Goal: Navigation & Orientation: Find specific page/section

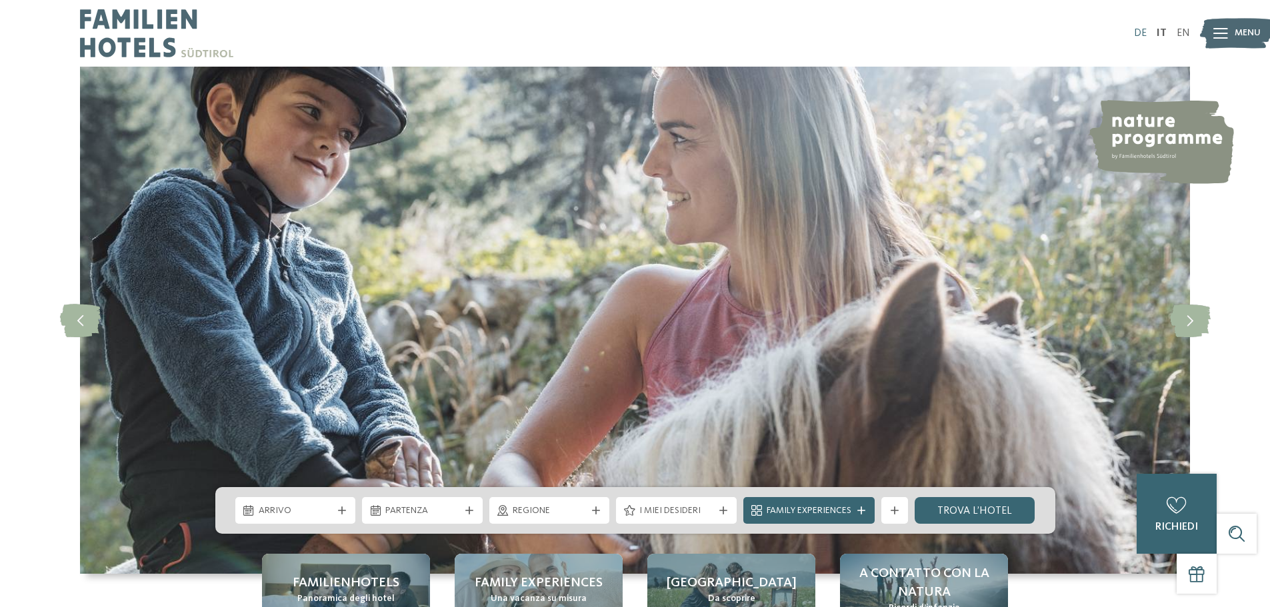
click at [1141, 35] on link "DE" at bounding box center [1140, 33] width 13 height 11
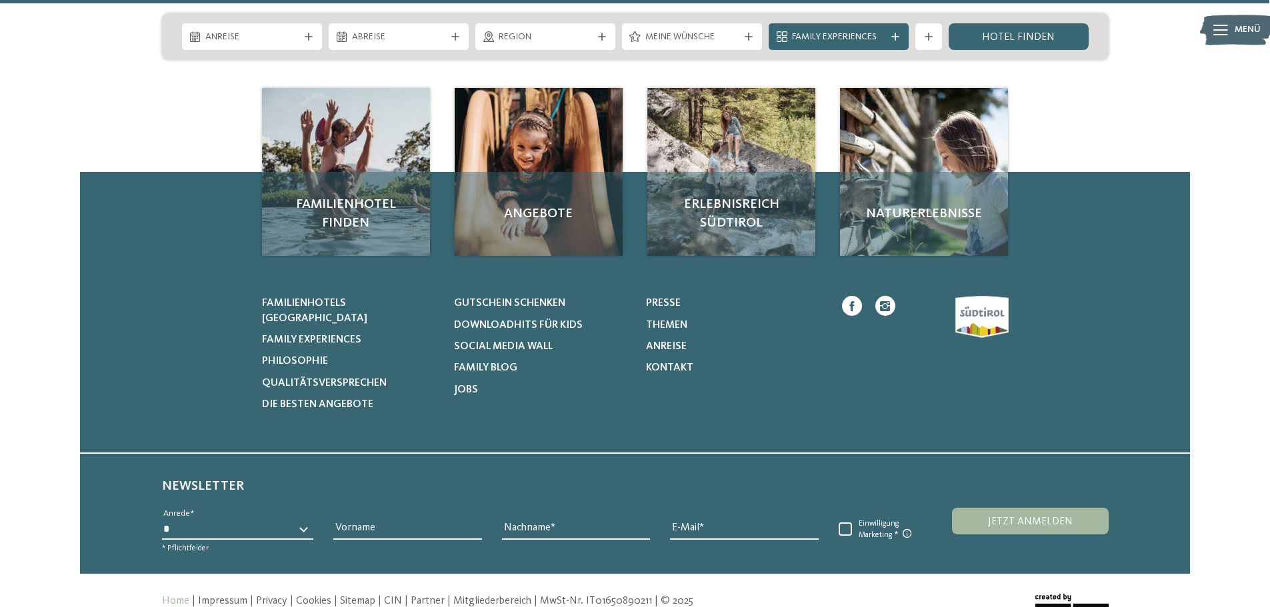
scroll to position [6228, 0]
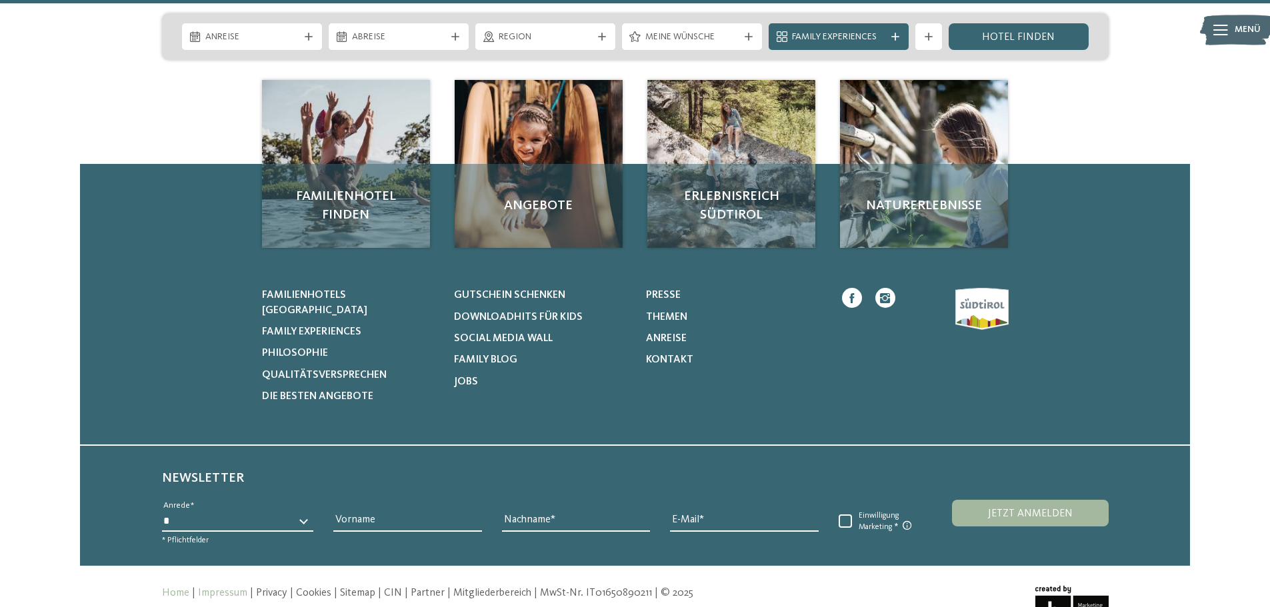
click at [208, 588] on link "Impressum" at bounding box center [222, 593] width 49 height 11
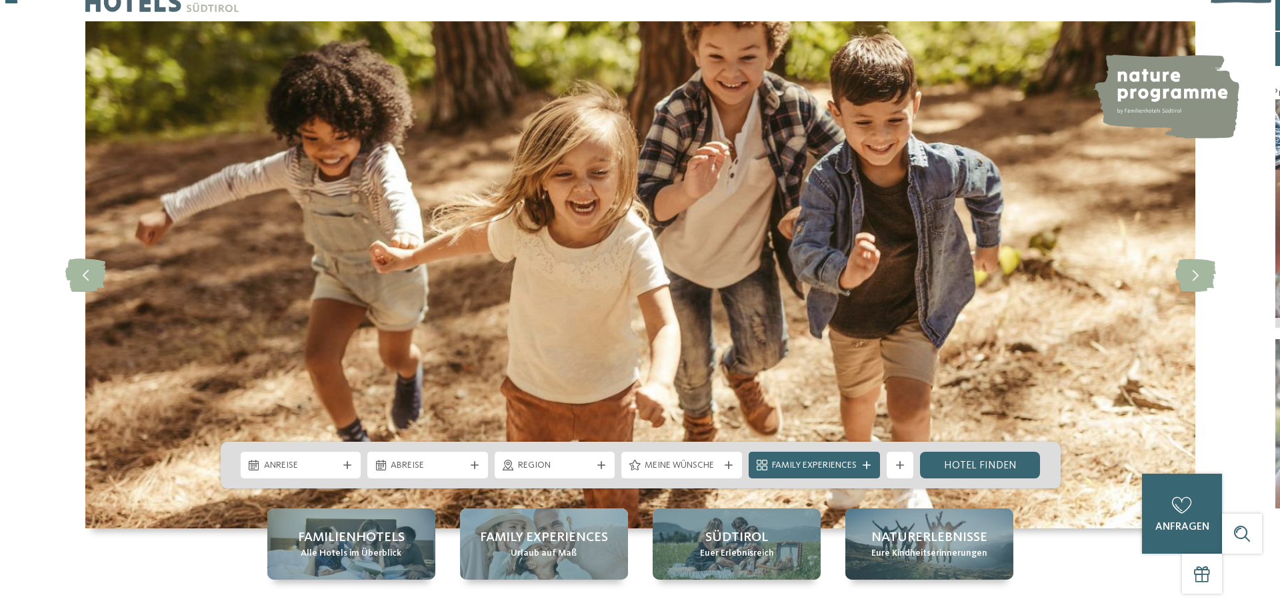
scroll to position [67, 0]
